Goal: Browse casually: Explore the website without a specific task or goal

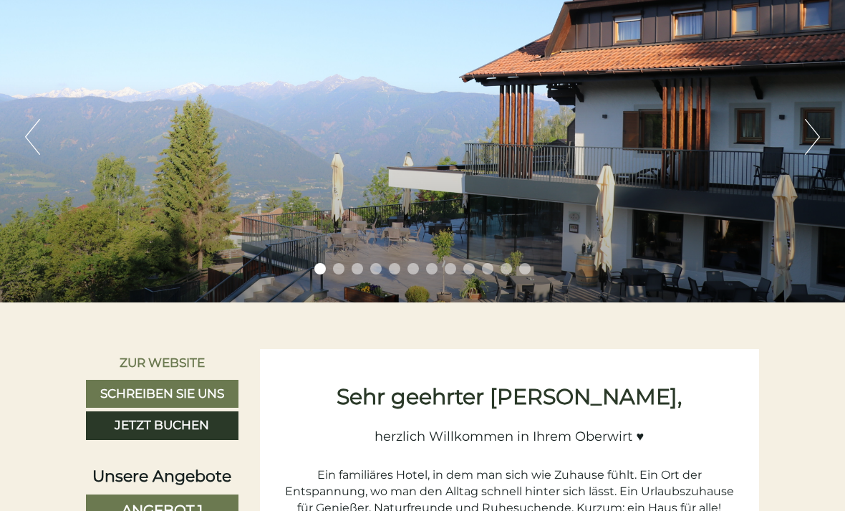
scroll to position [134, 0]
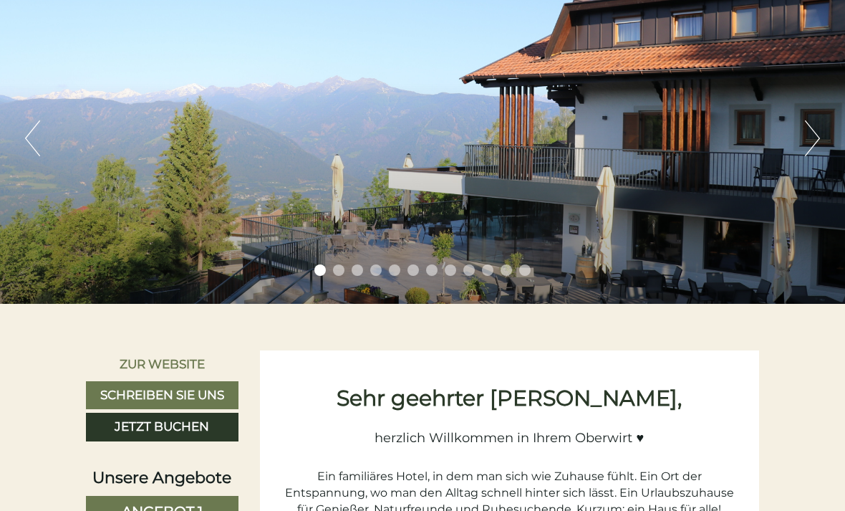
click at [819, 143] on button "Next" at bounding box center [812, 138] width 15 height 36
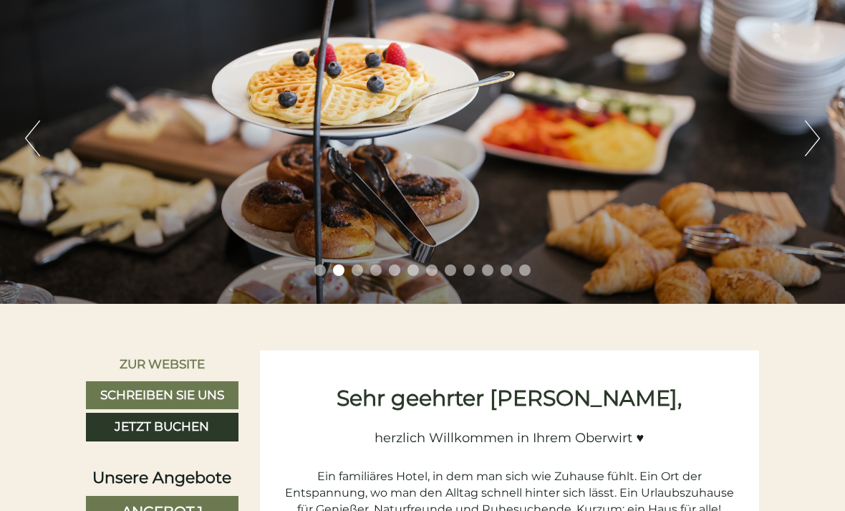
click at [819, 138] on button "Next" at bounding box center [812, 138] width 15 height 36
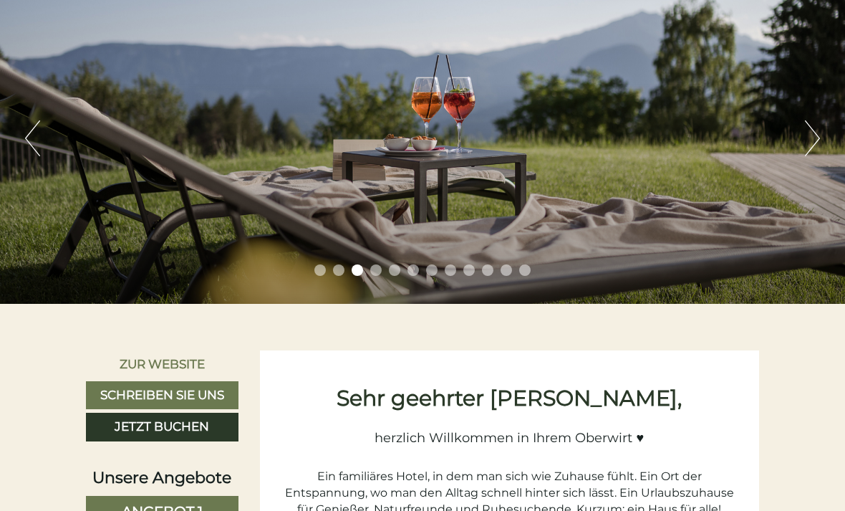
click at [809, 144] on button "Next" at bounding box center [812, 138] width 15 height 36
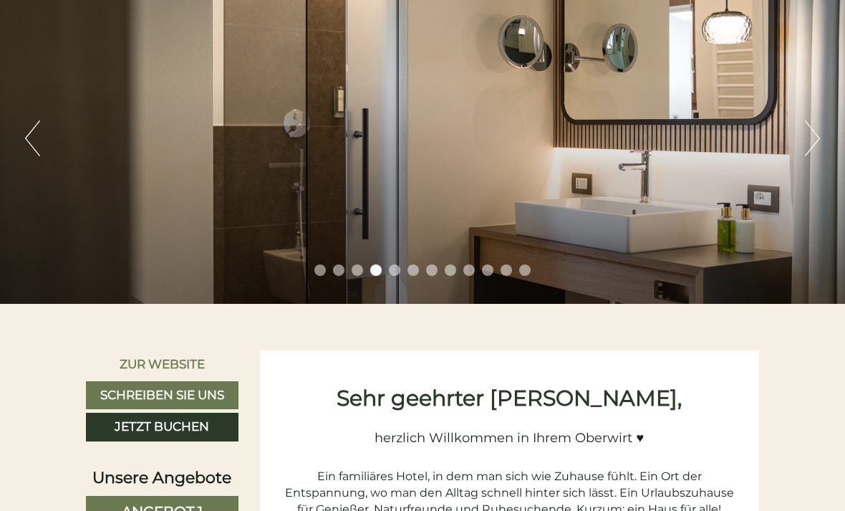
click at [814, 148] on button "Next" at bounding box center [812, 138] width 15 height 36
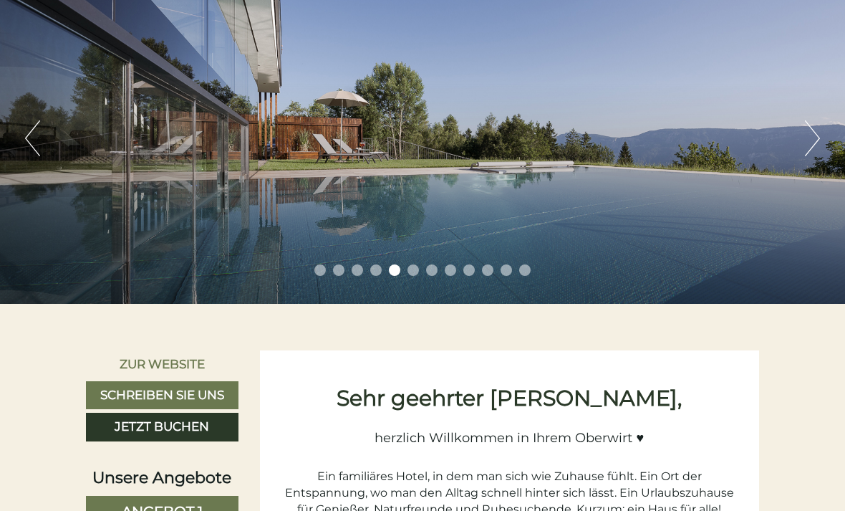
click at [816, 145] on button "Next" at bounding box center [812, 138] width 15 height 36
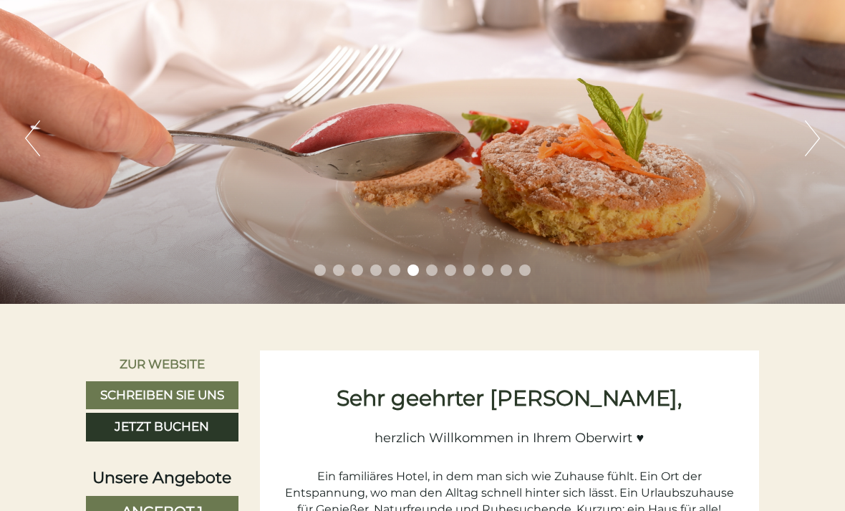
click at [814, 148] on button "Next" at bounding box center [812, 138] width 15 height 36
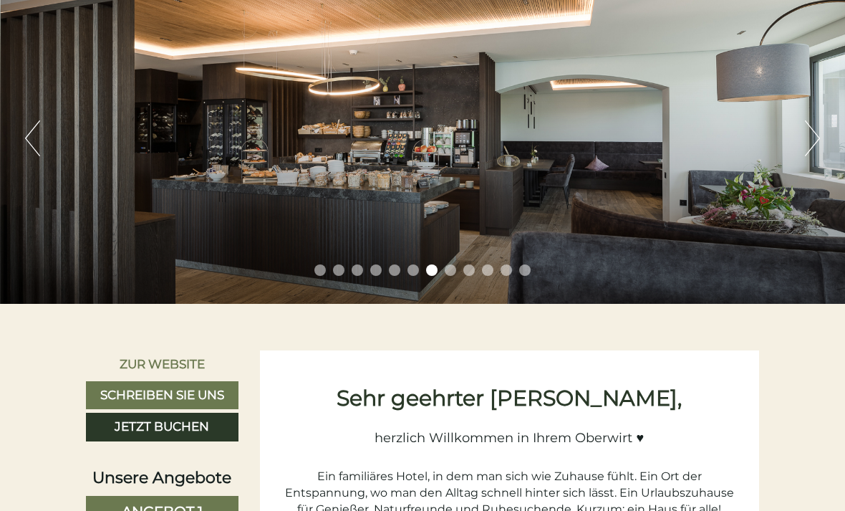
click at [810, 151] on button "Next" at bounding box center [812, 138] width 15 height 36
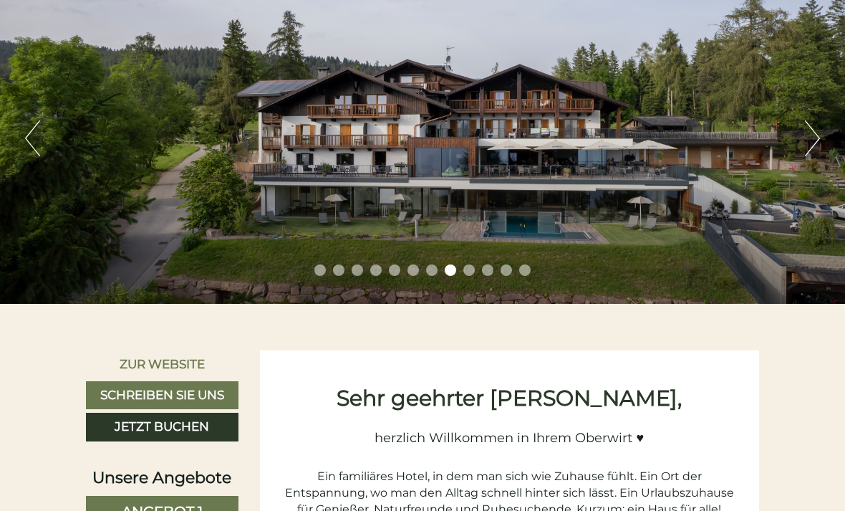
click at [807, 150] on button "Next" at bounding box center [812, 138] width 15 height 36
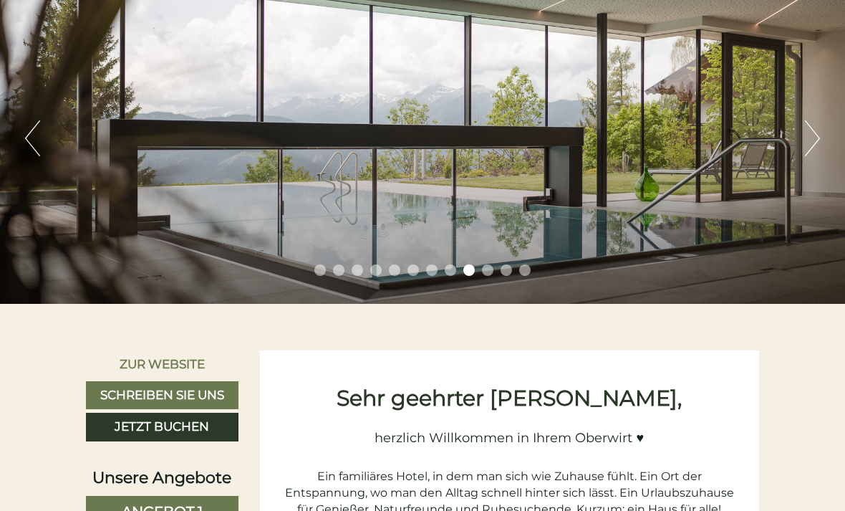
click at [25, 133] on button "Previous" at bounding box center [32, 138] width 15 height 36
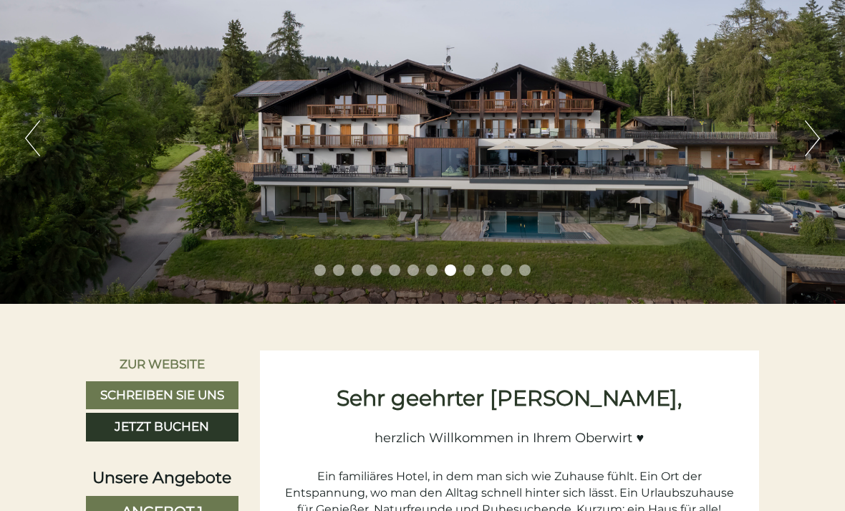
click at [807, 143] on button "Next" at bounding box center [812, 138] width 15 height 36
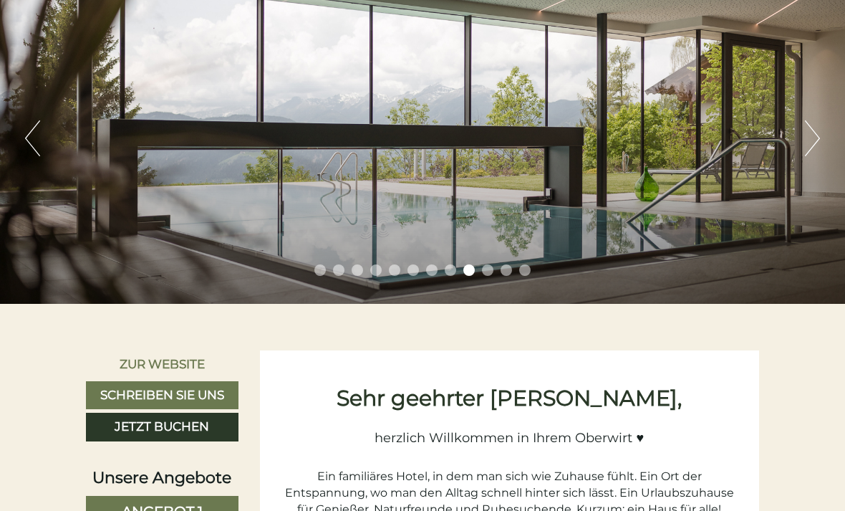
click at [811, 140] on button "Next" at bounding box center [812, 138] width 15 height 36
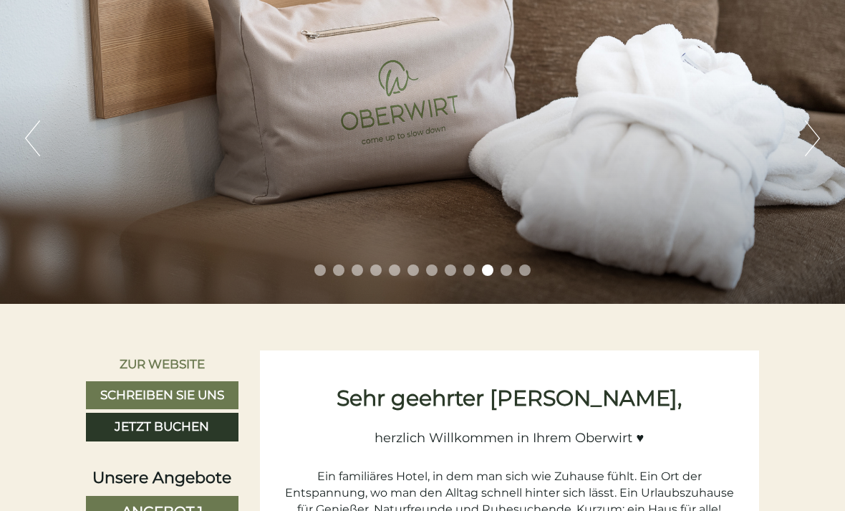
click at [814, 140] on button "Next" at bounding box center [812, 138] width 15 height 36
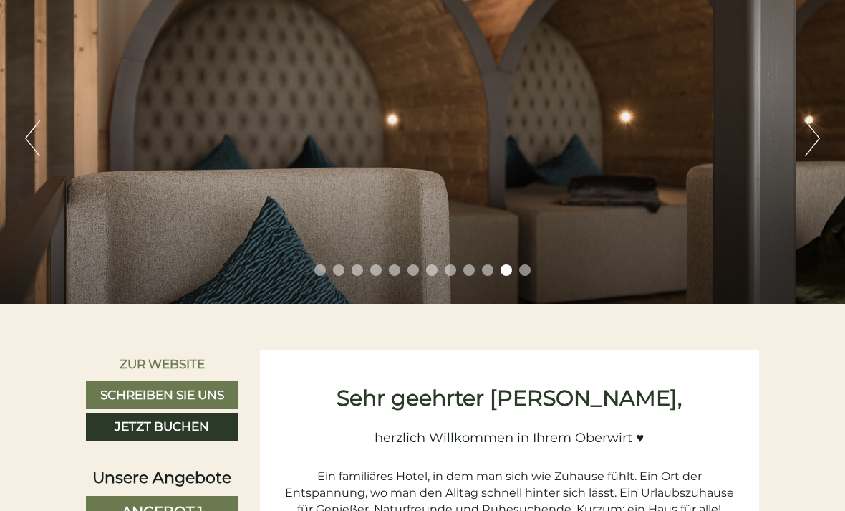
click at [810, 140] on button "Next" at bounding box center [812, 138] width 15 height 36
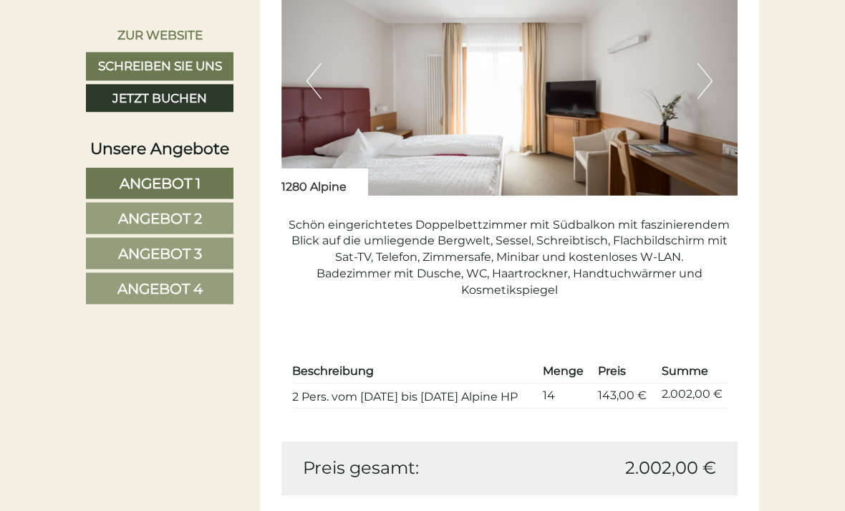
scroll to position [1872, 0]
click at [702, 99] on button "Next" at bounding box center [705, 81] width 15 height 36
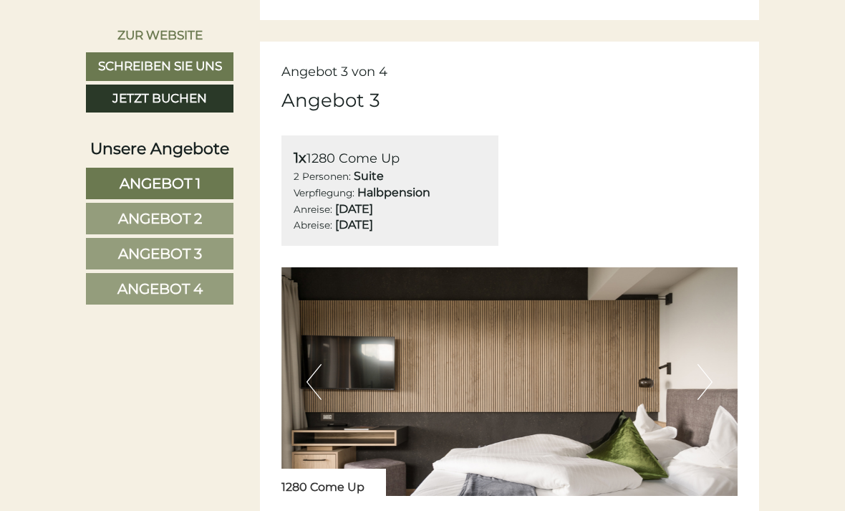
click at [191, 283] on span "Angebot 4" at bounding box center [159, 288] width 85 height 17
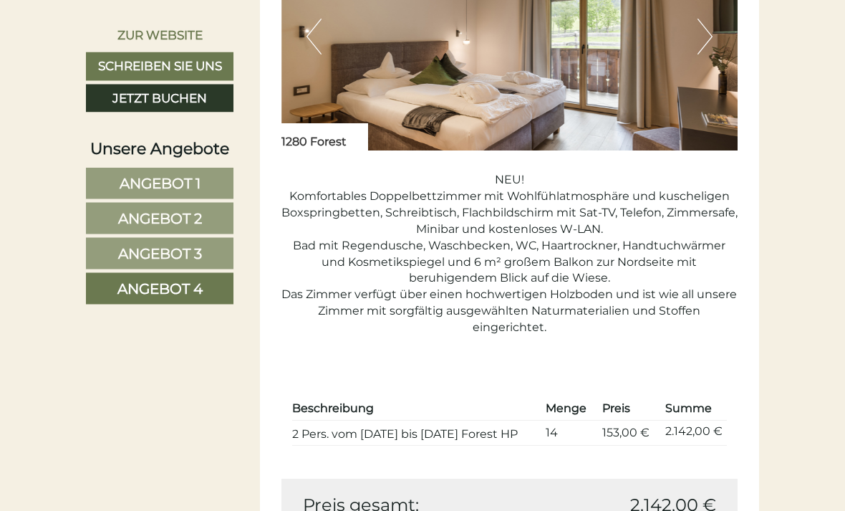
scroll to position [1038, 0]
click at [200, 248] on span "Angebot 3" at bounding box center [160, 253] width 84 height 17
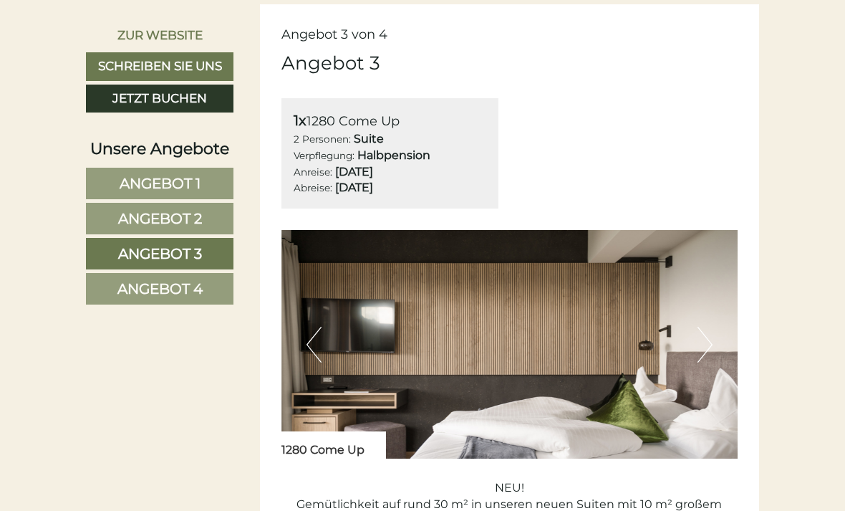
scroll to position [753, 0]
